Goal: Check status

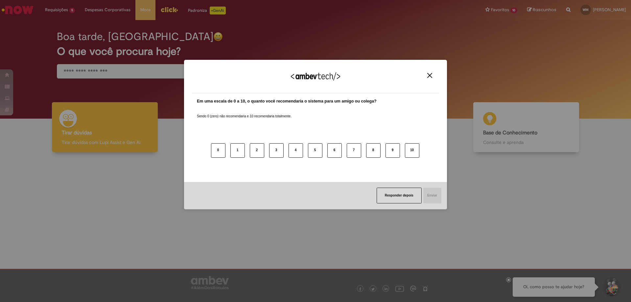
click at [432, 76] on img "Close" at bounding box center [429, 75] width 5 height 5
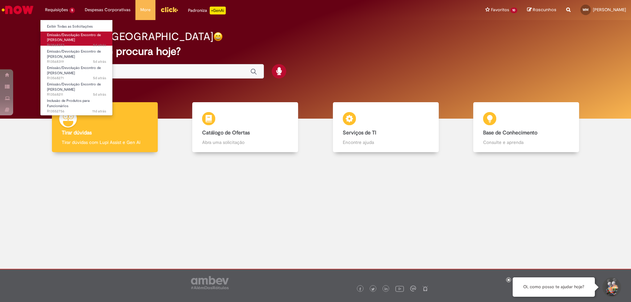
click at [67, 35] on span "Emissão/Devolução Encontro de [PERSON_NAME]" at bounding box center [74, 38] width 54 height 10
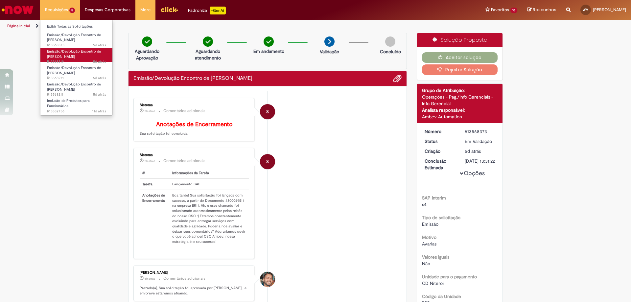
click at [70, 56] on span "Emissão/Devolução Encontro de [PERSON_NAME]" at bounding box center [74, 54] width 54 height 10
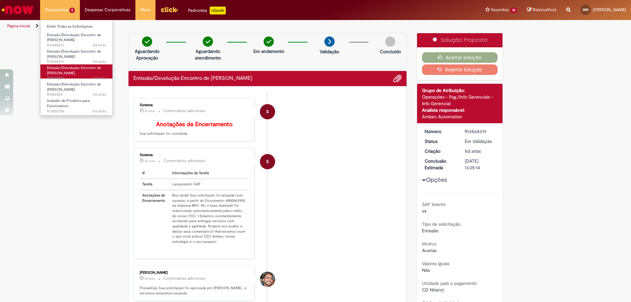
click at [73, 73] on span "Emissão/Devolução Encontro de [PERSON_NAME]" at bounding box center [74, 70] width 54 height 10
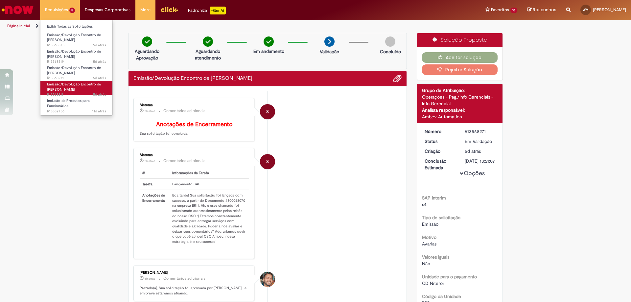
click at [70, 91] on span "Emissão/Devolução Encontro de [PERSON_NAME]" at bounding box center [74, 87] width 54 height 10
click at [69, 88] on span "Emissão/Devolução Encontro de [PERSON_NAME]" at bounding box center [74, 87] width 54 height 10
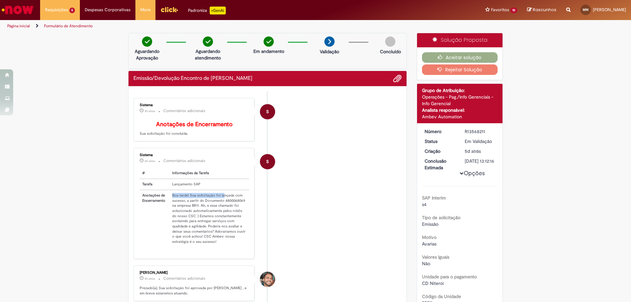
drag, startPoint x: 169, startPoint y: 200, endPoint x: 220, endPoint y: 202, distance: 50.7
click at [220, 202] on td "Boa tarde! Sua solicitação foi lançada com sucesso, a partir do Documento 48000…" at bounding box center [210, 218] width 80 height 57
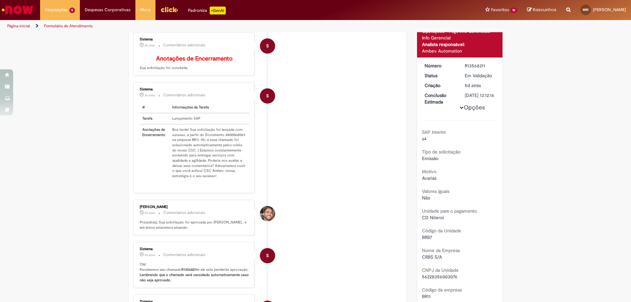
click at [189, 149] on td "Boa tarde! Sua solicitação foi lançada com sucesso, a partir do Documento 48000…" at bounding box center [210, 152] width 80 height 57
drag, startPoint x: 221, startPoint y: 139, endPoint x: 253, endPoint y: 139, distance: 31.6
click at [253, 139] on li "S Sistema 2h atrás 2 horas atrás Comentários adicionais # Informações da Tarefa…" at bounding box center [267, 137] width 268 height 111
click at [247, 150] on div "Sistema 2h atrás 2 horas atrás Comentários adicionais # Informações da Tarefa T…" at bounding box center [193, 137] width 117 height 107
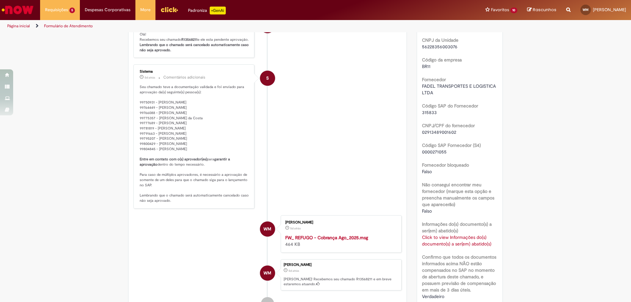
scroll to position [263, 0]
